Goal: Information Seeking & Learning: Learn about a topic

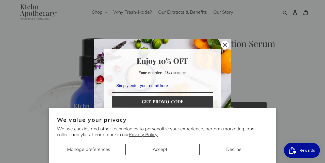
click at [284, 0] on div "Marketing offer form" at bounding box center [162, 81] width 325 height 163
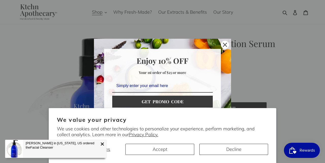
click at [225, 46] on icon "close icon" at bounding box center [225, 45] width 4 height 4
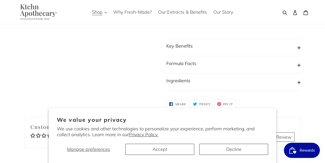
scroll to position [431, 0]
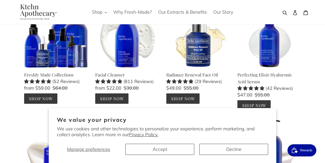
scroll to position [59, 0]
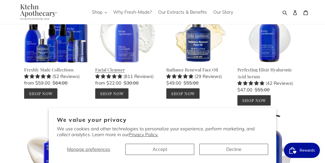
click at [124, 52] on link "Facial Cleanser" at bounding box center [126, 49] width 63 height 100
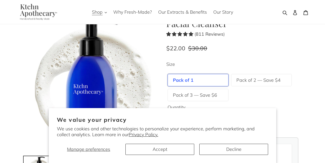
scroll to position [21, 0]
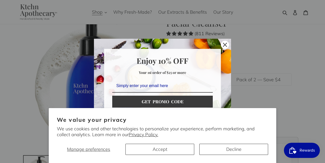
click at [223, 43] on icon "close icon" at bounding box center [225, 45] width 4 height 4
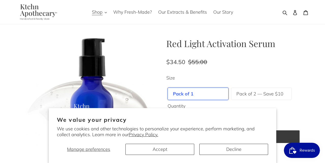
click at [227, 146] on button "Decline" at bounding box center [233, 149] width 69 height 11
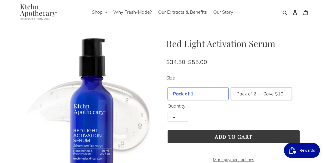
click at [247, 94] on label "Pack of 2 — Save $10" at bounding box center [259, 94] width 47 height 7
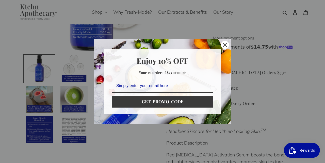
scroll to position [122, 0]
click at [226, 44] on icon "close icon" at bounding box center [225, 45] width 4 height 4
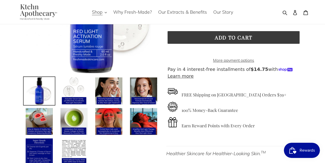
scroll to position [113, 0]
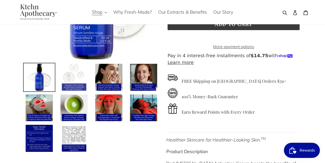
click at [87, 78] on img at bounding box center [74, 77] width 28 height 28
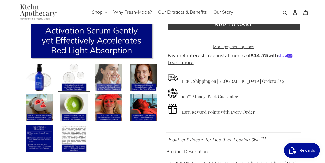
click at [113, 73] on img at bounding box center [109, 77] width 28 height 28
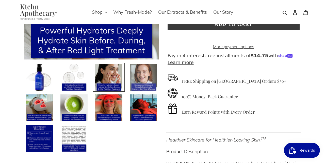
click at [138, 78] on img at bounding box center [143, 77] width 28 height 28
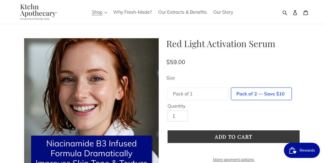
scroll to position [0, 0]
click at [248, 57] on div "Red Light Activation Serum No reviews Regular price $59.00 Sale price $34.50 Re…" at bounding box center [233, 142] width 135 height 208
click at [106, 12] on icon "button" at bounding box center [106, 12] width 2 height 2
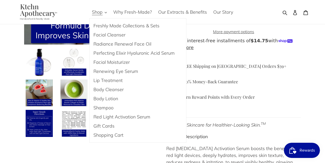
scroll to position [130, 0]
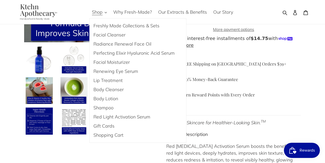
click at [33, 16] on img at bounding box center [37, 12] width 47 height 17
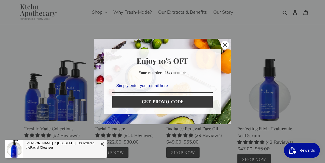
click at [226, 44] on icon "close icon" at bounding box center [225, 45] width 4 height 4
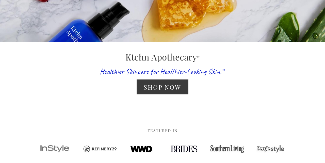
scroll to position [64, 0]
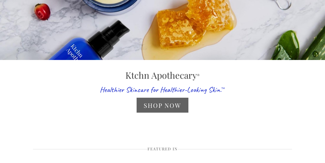
click at [177, 103] on link "Shop Now" at bounding box center [163, 105] width 52 height 15
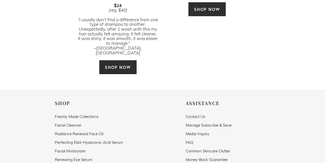
scroll to position [1270, 0]
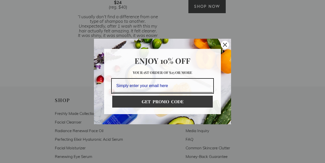
click at [226, 45] on icon "close icon" at bounding box center [225, 45] width 4 height 4
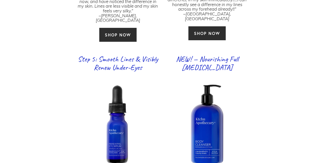
scroll to position [689, 0]
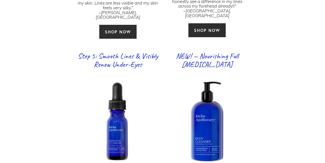
click at [124, 91] on div at bounding box center [118, 122] width 80 height 80
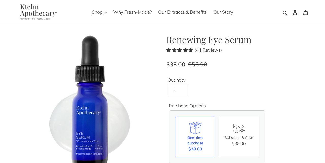
click at [107, 12] on icon "button" at bounding box center [106, 12] width 2 height 1
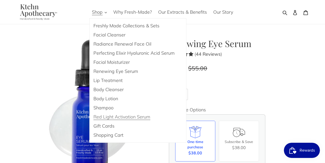
click at [126, 119] on span "Red Light Activation Serum" at bounding box center [121, 117] width 57 height 6
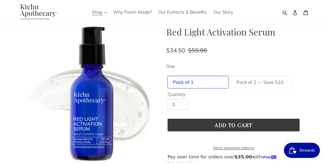
scroll to position [21, 0]
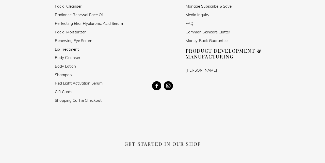
scroll to position [942, 0]
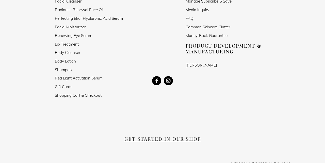
click at [80, 76] on link "Red Light Activation Serum" at bounding box center [79, 78] width 48 height 4
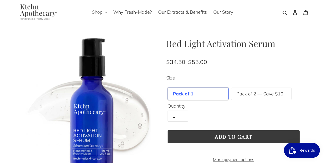
click at [102, 13] on span "Shop" at bounding box center [97, 12] width 11 height 6
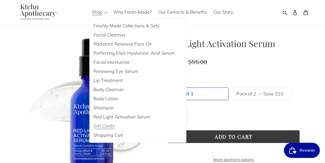
click at [112, 125] on span "Gift Cards" at bounding box center [103, 126] width 21 height 6
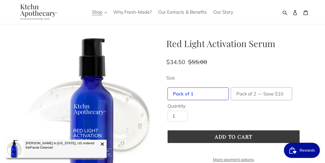
click at [262, 92] on label "Pack of 2 — Save $10" at bounding box center [259, 94] width 47 height 7
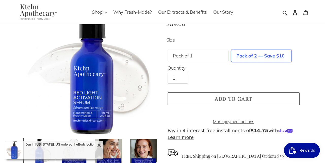
scroll to position [36, 0]
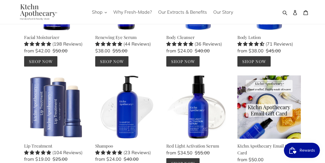
scroll to position [250, 0]
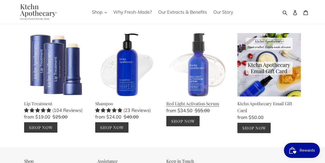
click at [204, 76] on link "Red Light Activation Serum" at bounding box center [197, 79] width 63 height 93
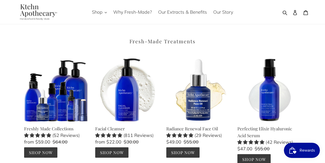
click at [29, 10] on img at bounding box center [37, 12] width 47 height 17
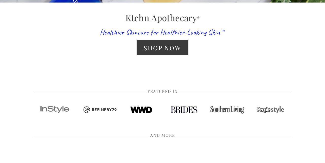
scroll to position [124, 0]
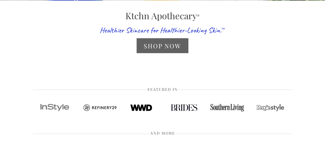
click at [186, 42] on link "Shop Now" at bounding box center [163, 45] width 52 height 15
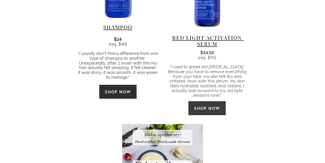
scroll to position [1186, 0]
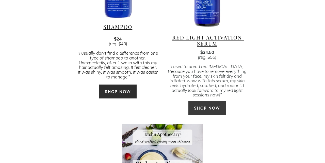
click at [210, 101] on link "SHOP NOW" at bounding box center [207, 108] width 38 height 14
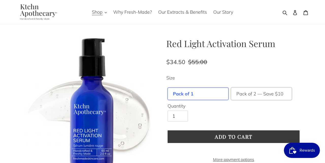
click at [252, 93] on label "Pack of 2 — Save $10" at bounding box center [259, 94] width 47 height 7
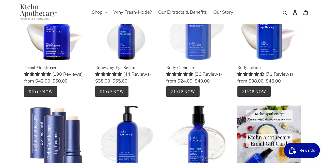
scroll to position [182, 0]
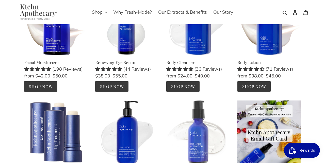
click at [196, 119] on link "Red Light Activation Serum" at bounding box center [197, 147] width 63 height 93
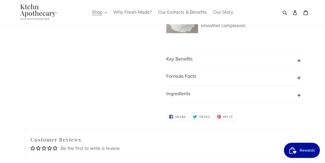
scroll to position [457, 0]
click at [187, 90] on button "Ingredients" at bounding box center [233, 95] width 135 height 10
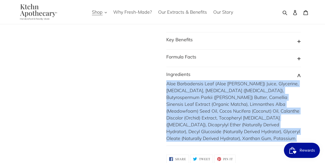
scroll to position [477, 0]
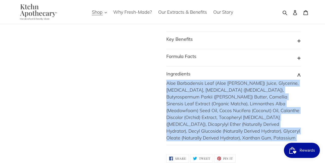
drag, startPoint x: 167, startPoint y: 86, endPoint x: 247, endPoint y: 120, distance: 87.1
click at [247, 120] on div "Aloe Barbadensis Leaf (Aloe [PERSON_NAME]) Juice, Glycerine, [MEDICAL_DATA], [M…" at bounding box center [233, 111] width 135 height 62
copy div "Aloe Barbadensis Leaf (Aloe [PERSON_NAME]) Juice, Glycerine, [MEDICAL_DATA], [M…"
